Goal: Information Seeking & Learning: Learn about a topic

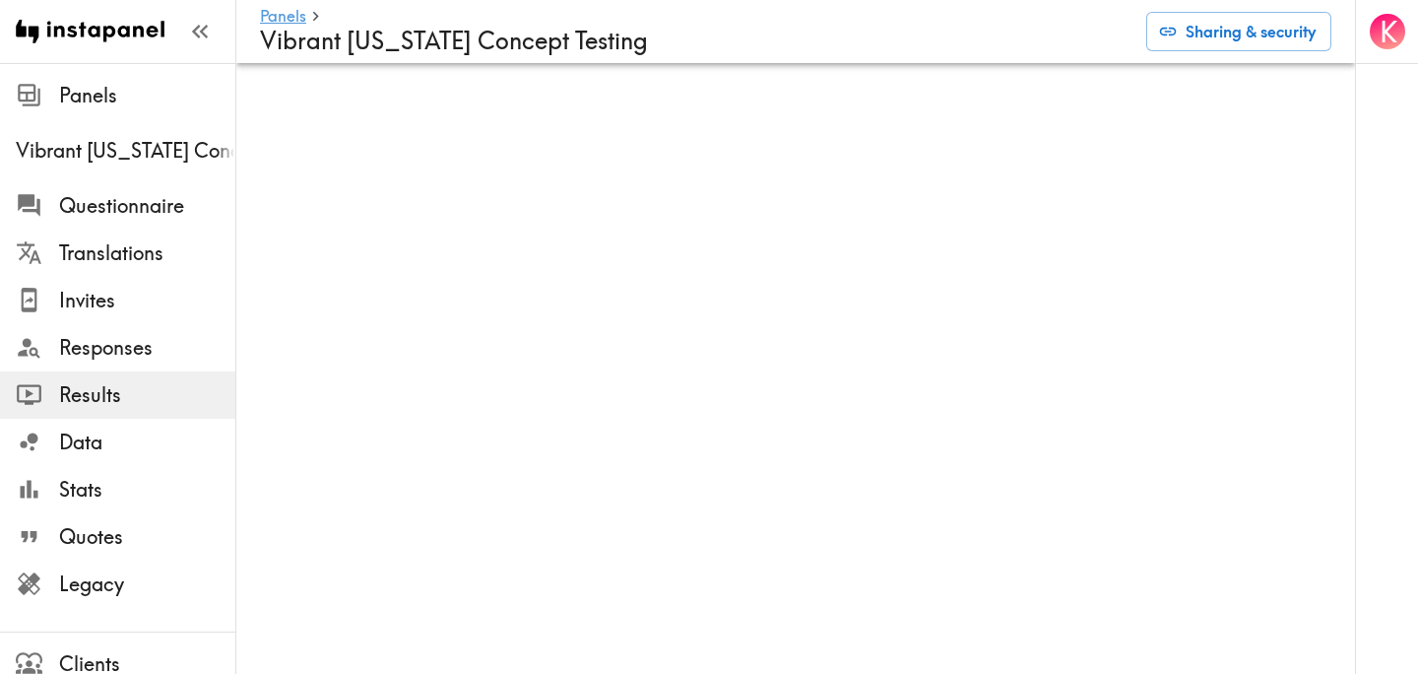
scroll to position [0, 1]
